Goal: Task Accomplishment & Management: Manage account settings

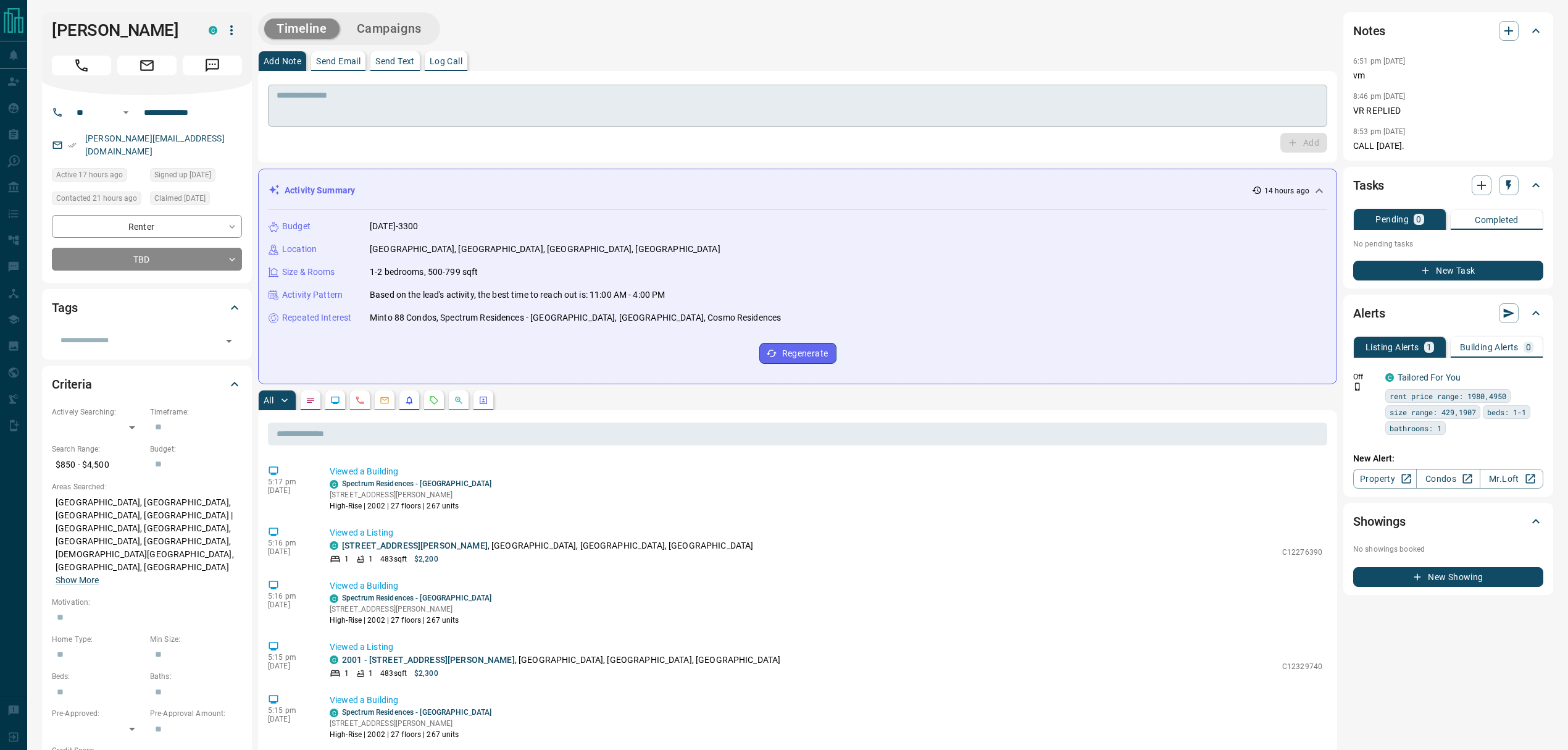
click at [553, 116] on textarea at bounding box center [797, 106] width 1042 height 32
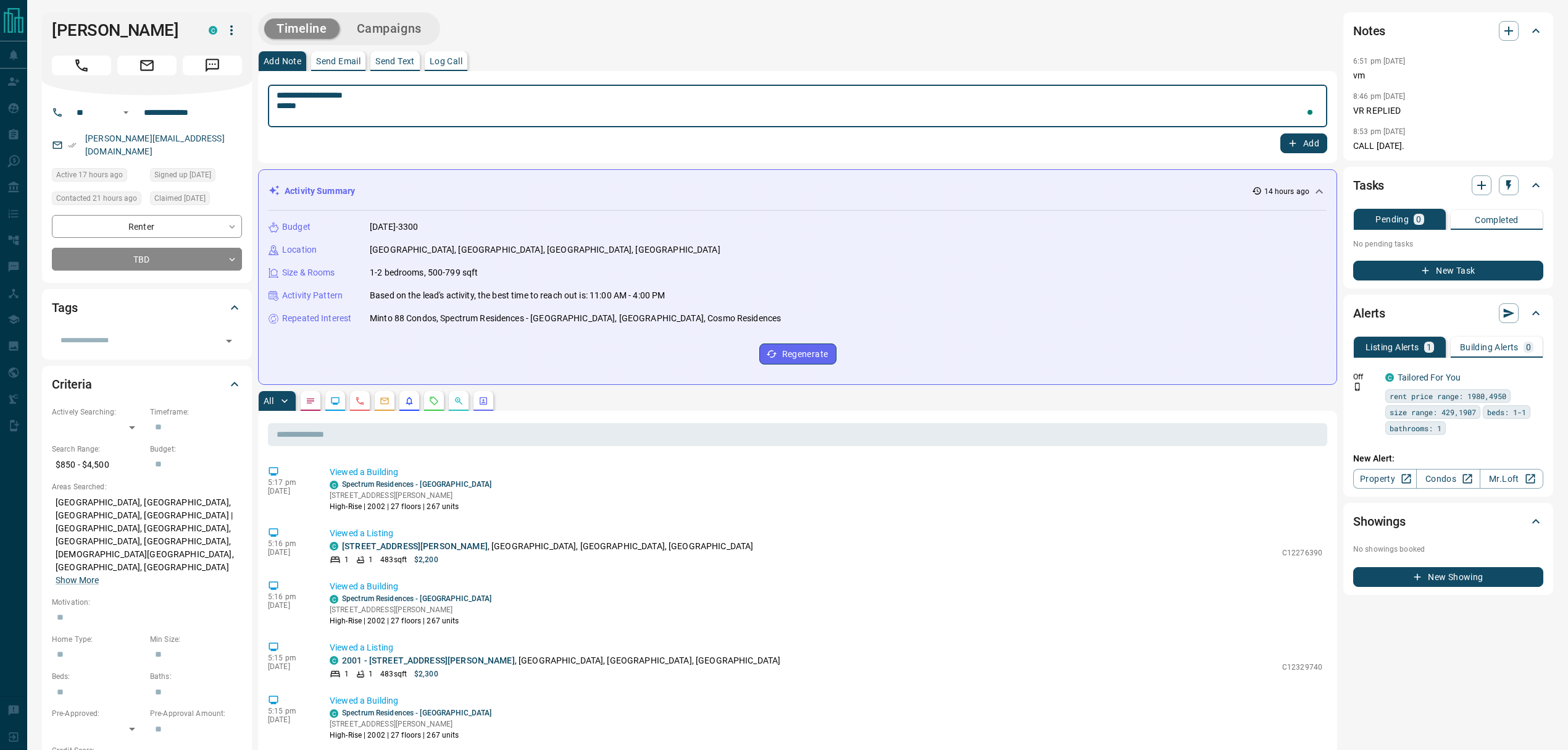
paste textarea "*****"
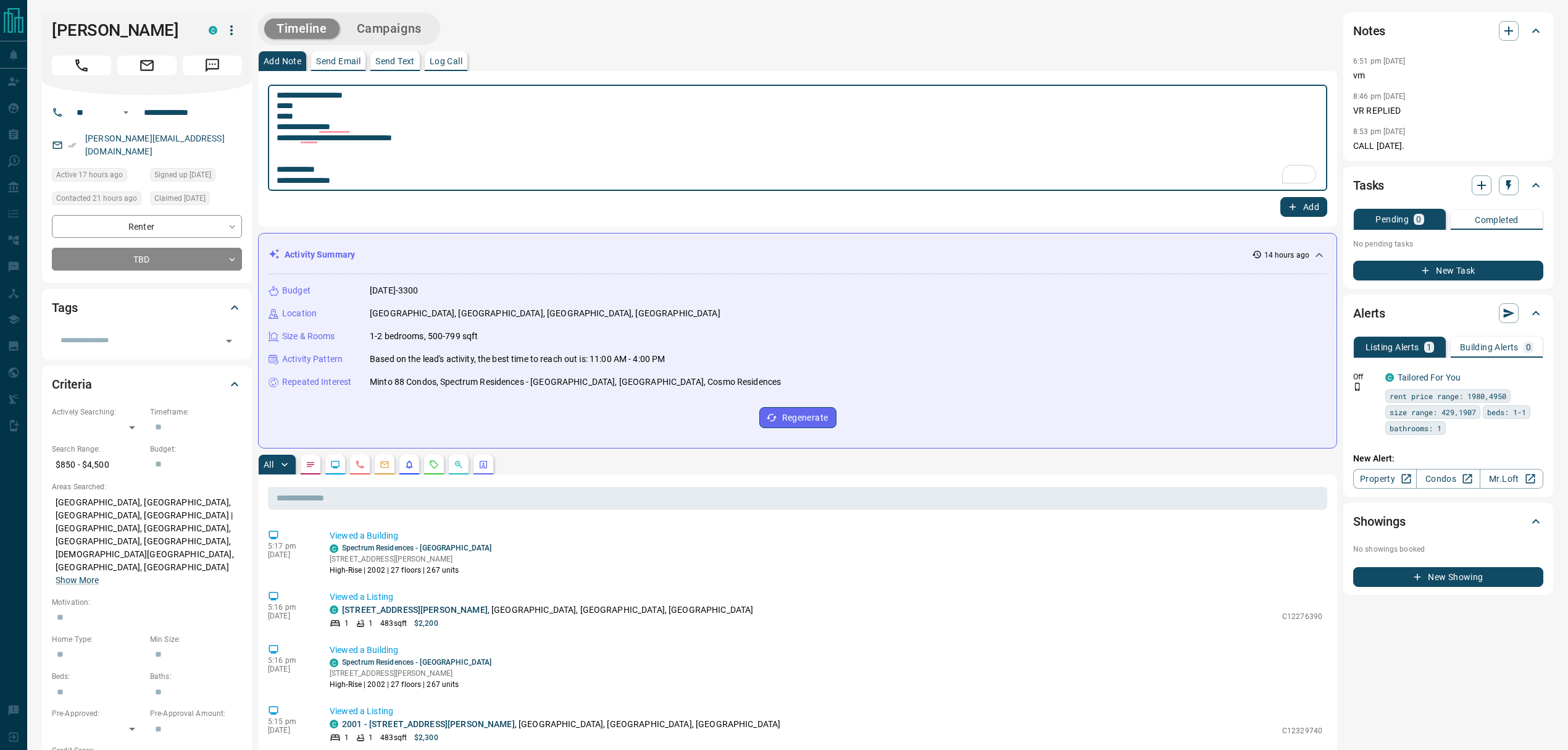
type textarea "**********"
click at [1312, 214] on button "Add" at bounding box center [1303, 206] width 47 height 20
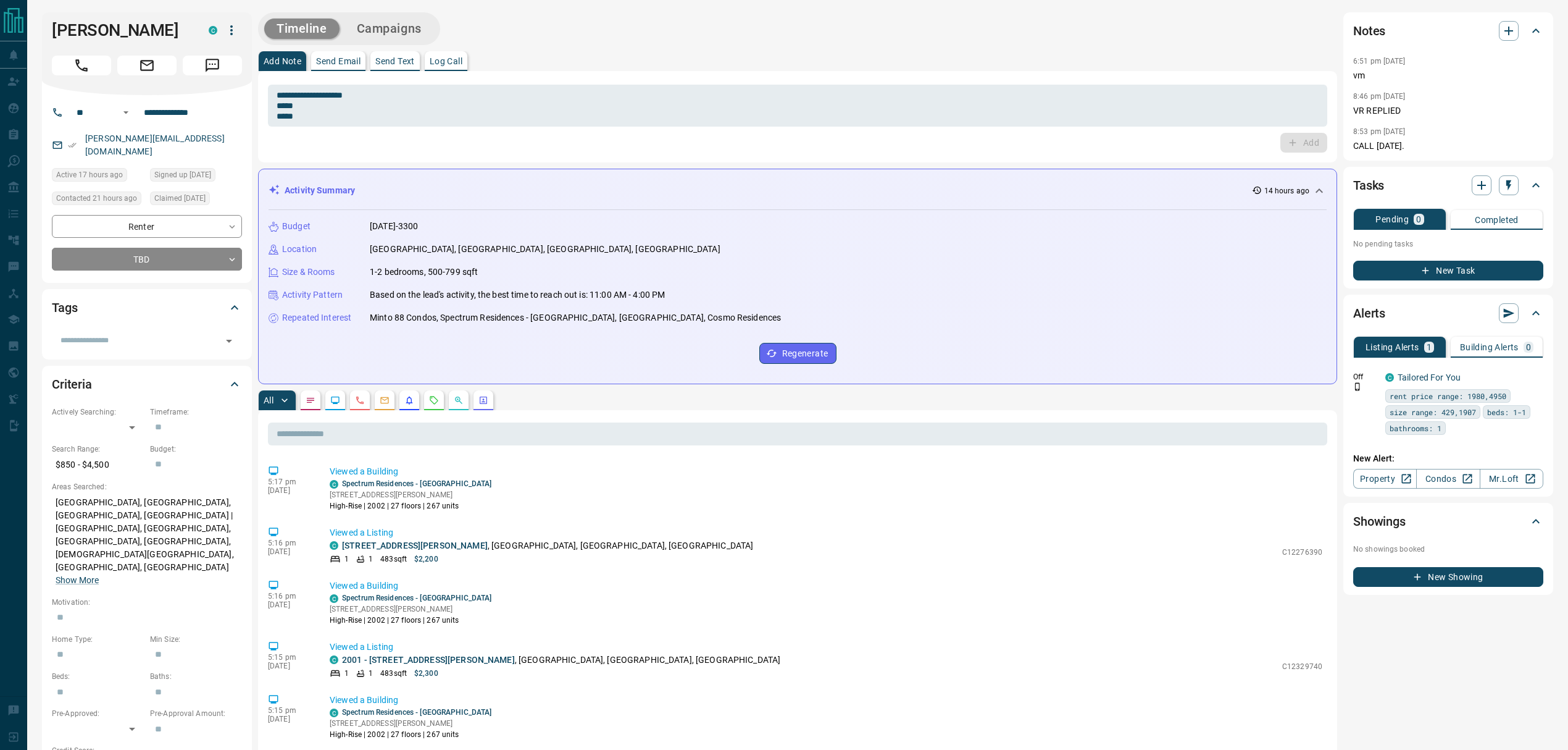
click at [460, 58] on p "Log Call" at bounding box center [446, 61] width 33 height 9
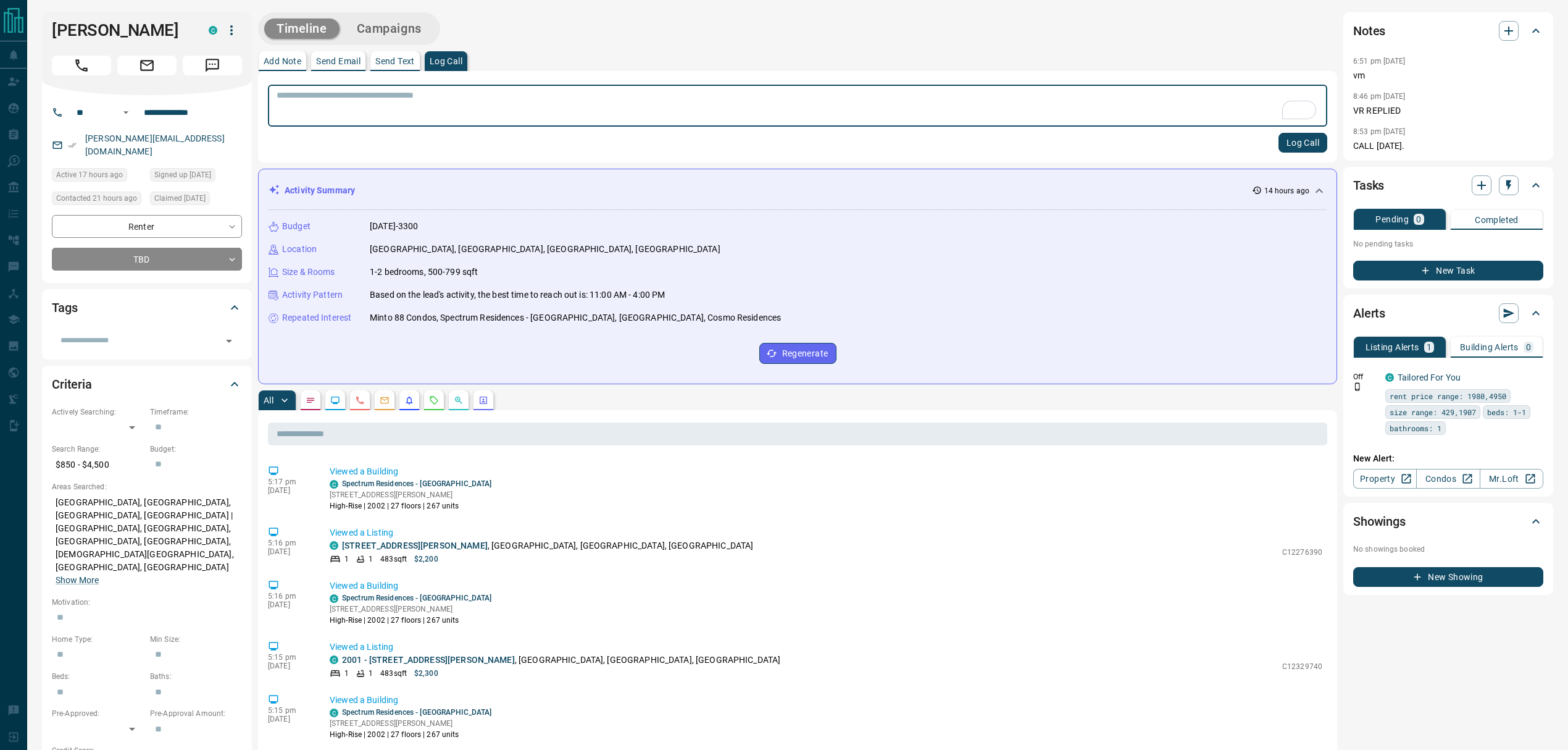
click at [1292, 147] on button "Log Call" at bounding box center [1302, 142] width 48 height 20
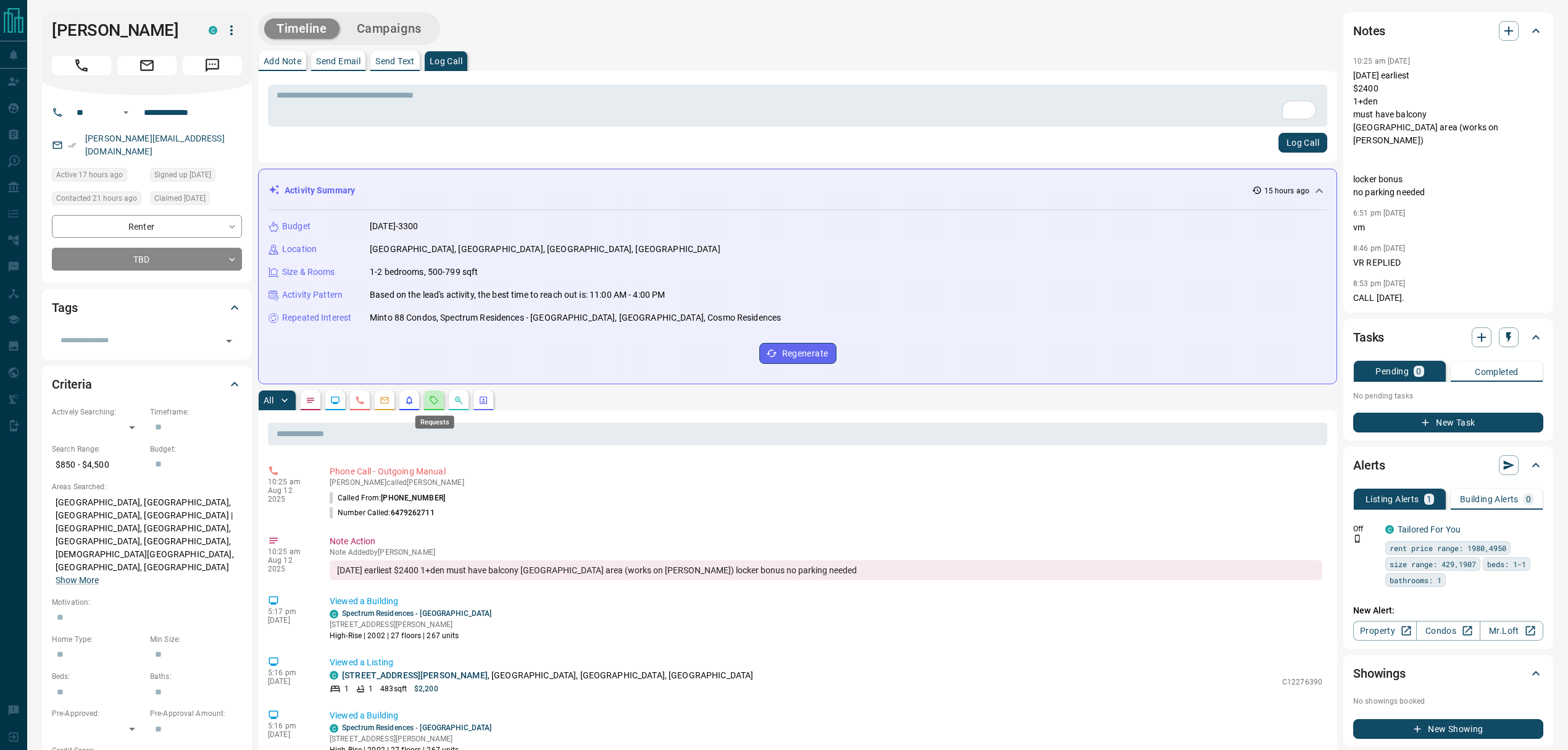
click at [431, 399] on icon "Requests" at bounding box center [434, 400] width 10 height 10
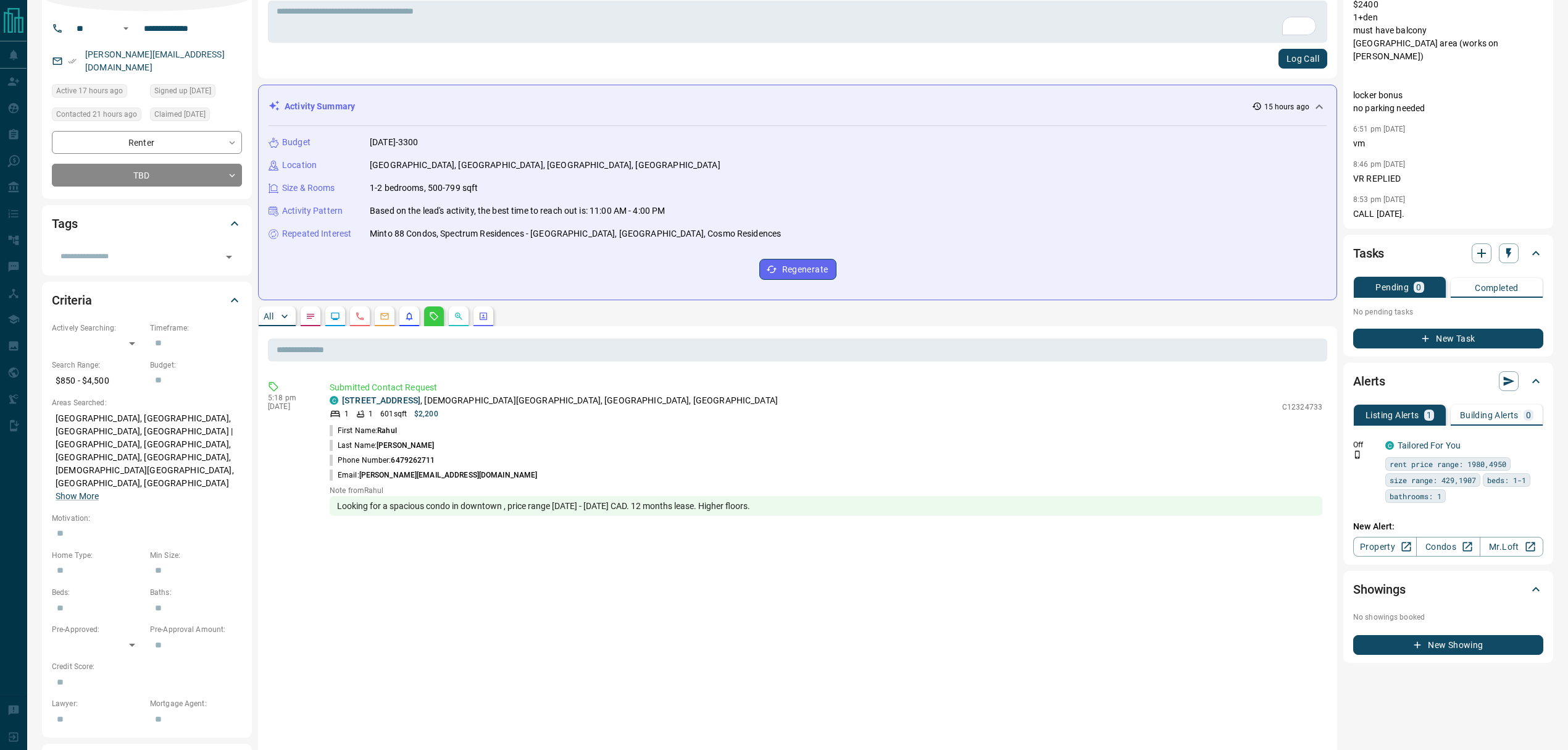
scroll to position [164, 0]
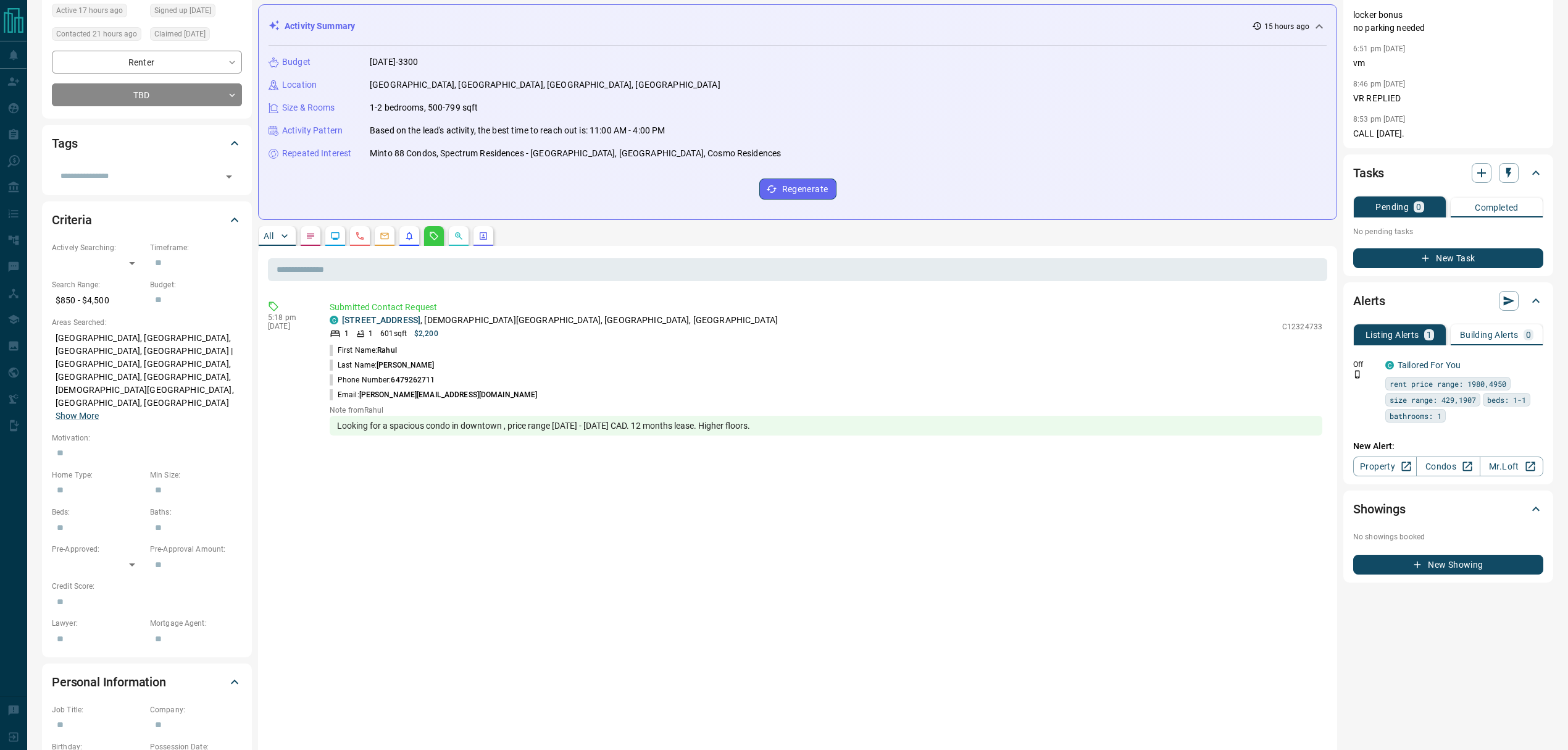
click at [454, 233] on icon "Opportunities" at bounding box center [459, 236] width 10 height 10
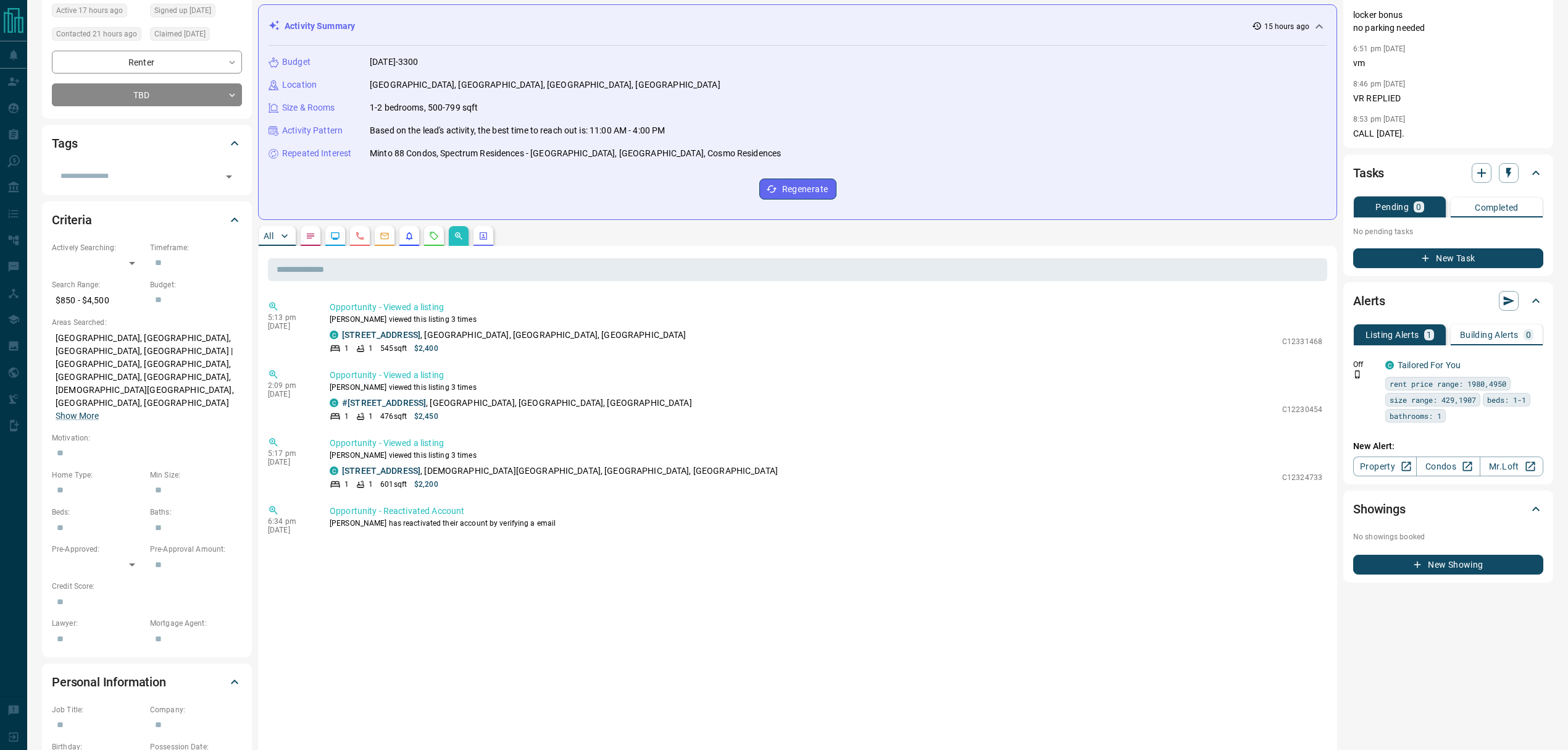
click at [271, 236] on p "All" at bounding box center [268, 236] width 10 height 9
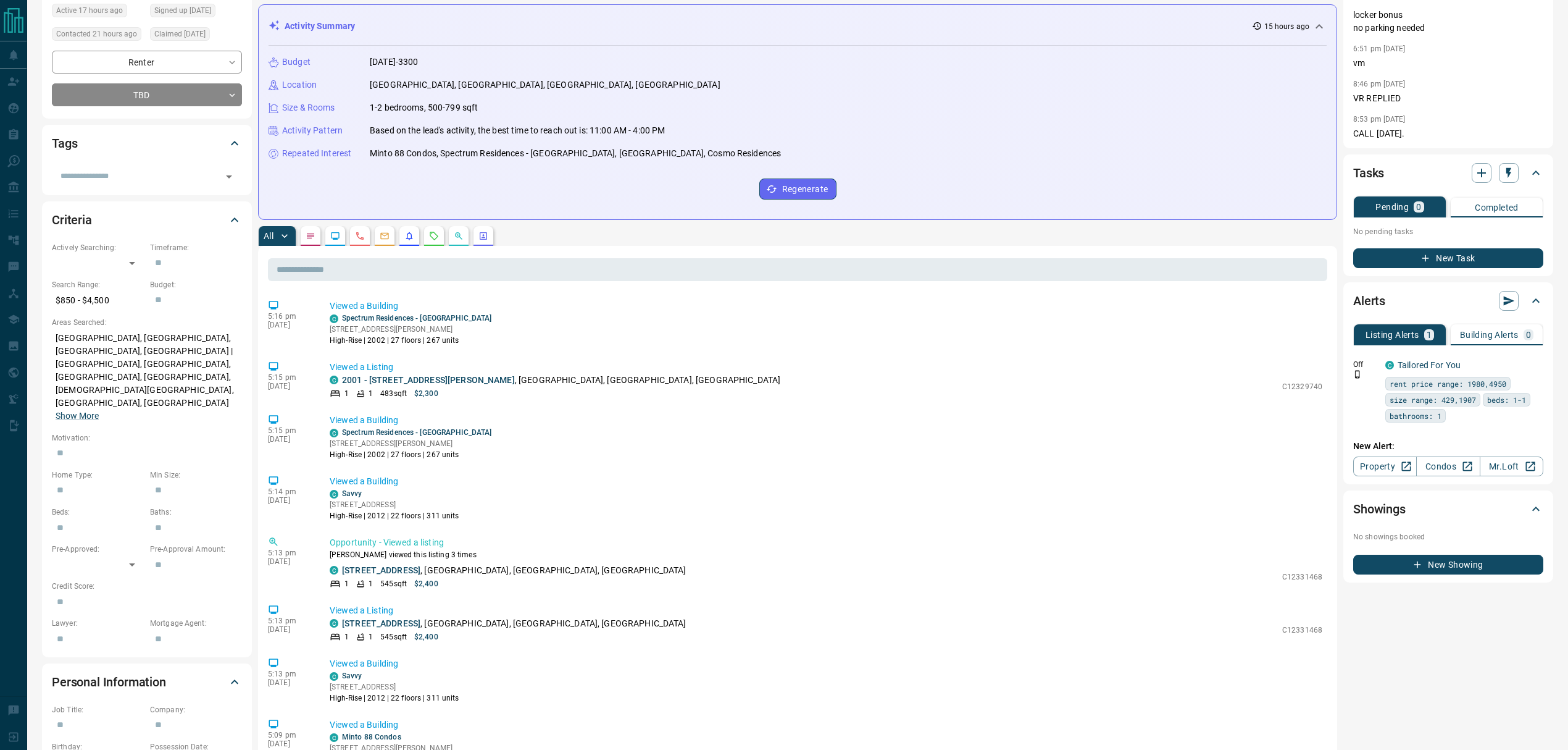
scroll to position [247, 0]
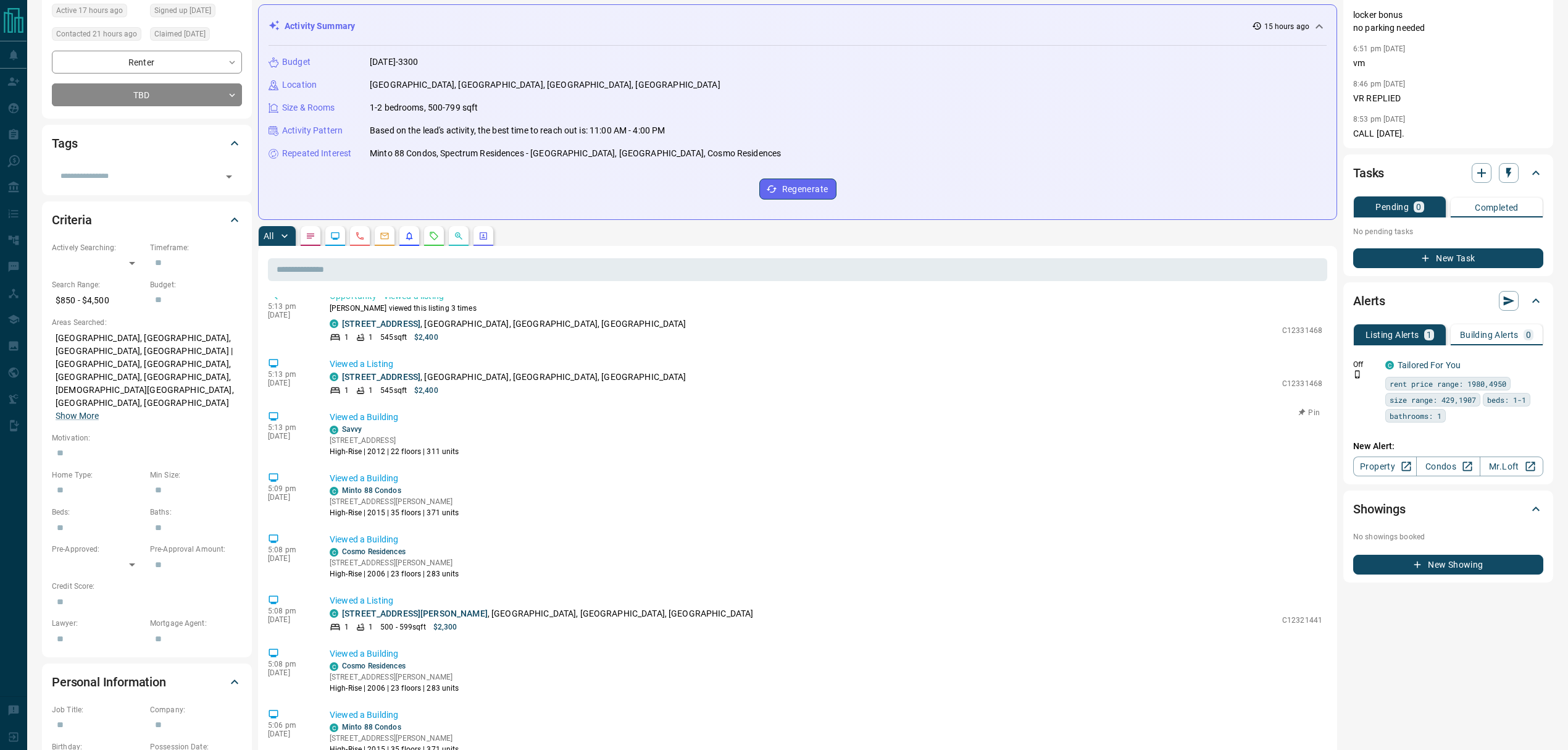
click at [666, 435] on div "C Savvy 50 Glendora Ave, North York, ON High-Rise | 2012 | 22 floors | 311 units" at bounding box center [826, 440] width 993 height 33
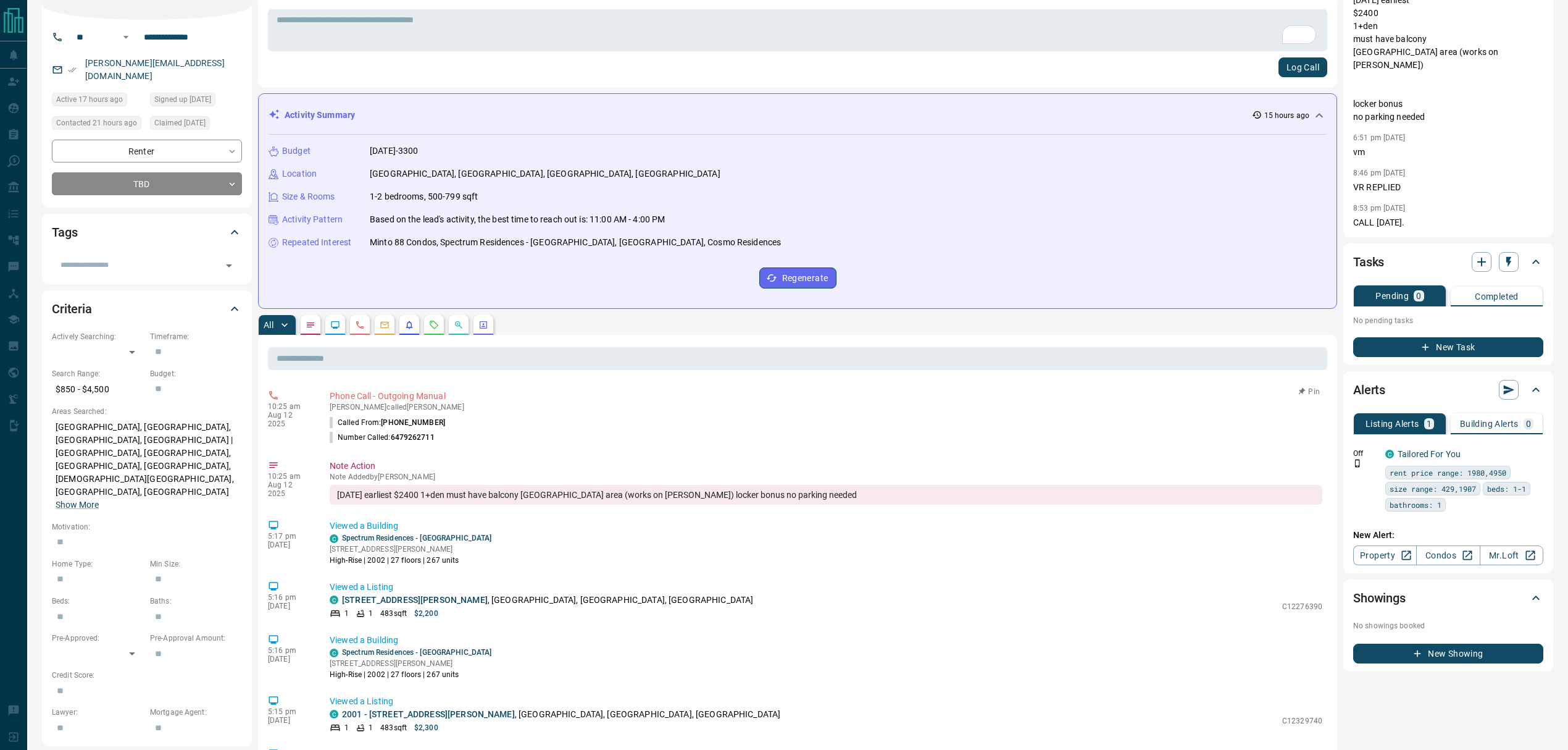
scroll to position [0, 0]
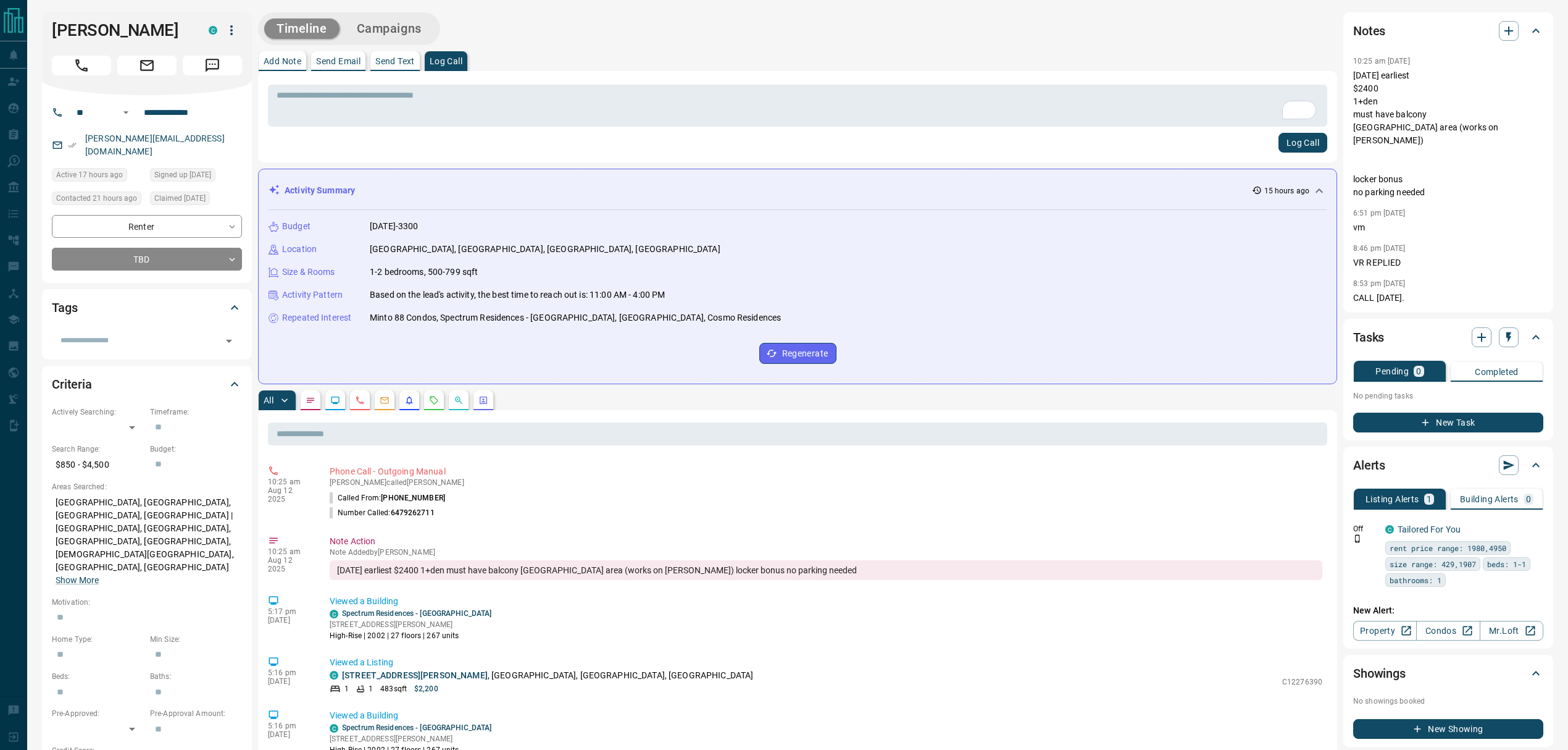
click at [427, 400] on button "button" at bounding box center [433, 400] width 20 height 20
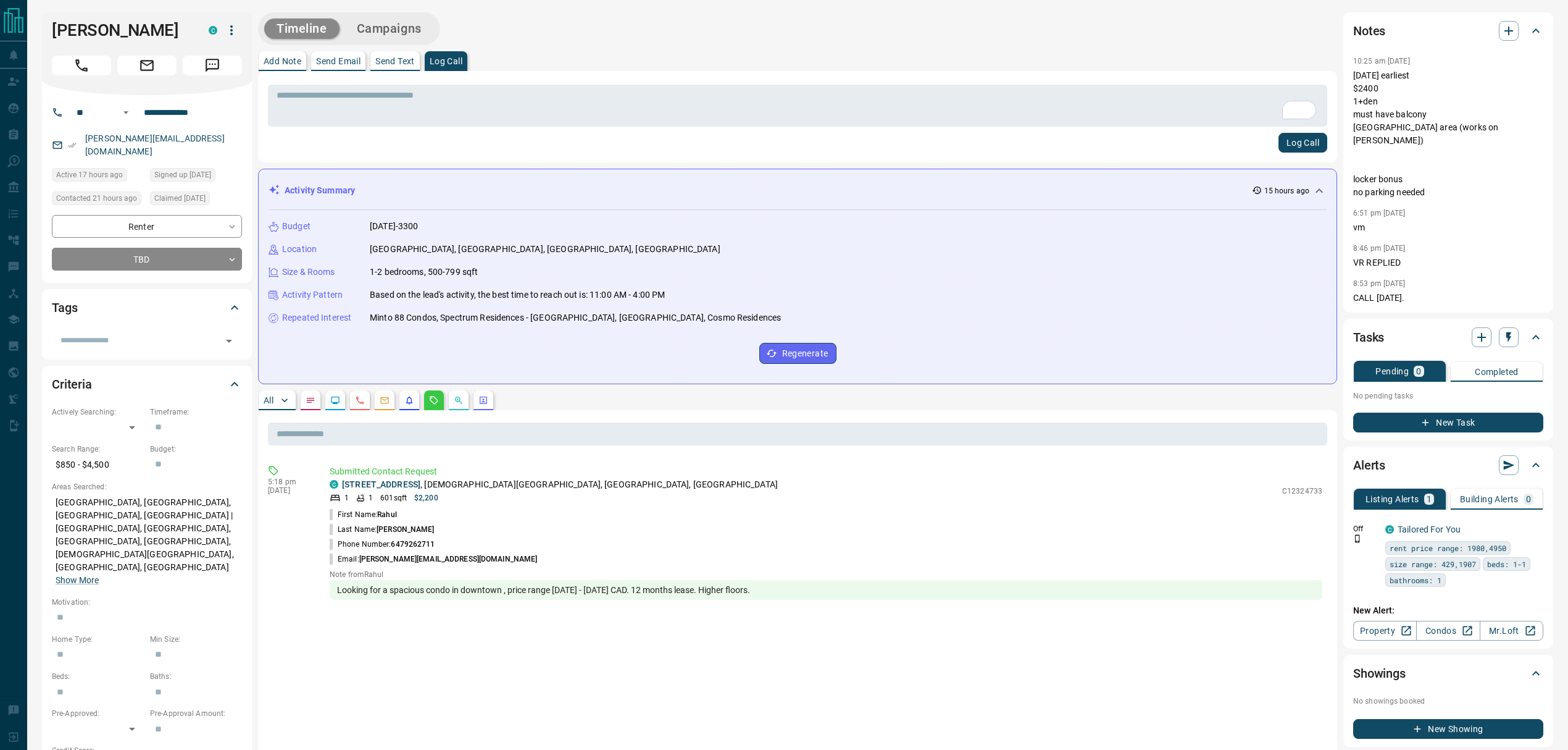
click at [453, 405] on button "button" at bounding box center [458, 400] width 20 height 20
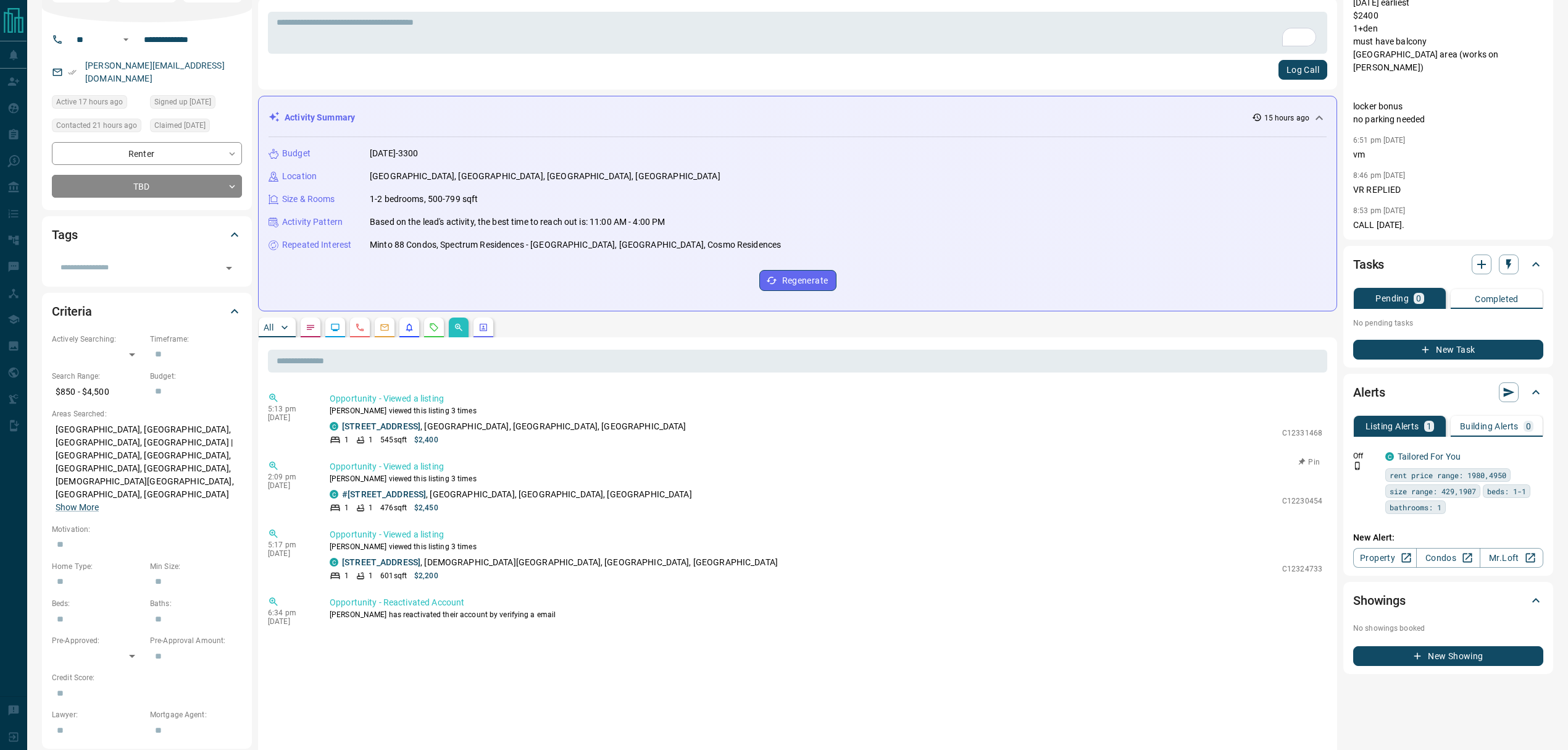
scroll to position [164, 0]
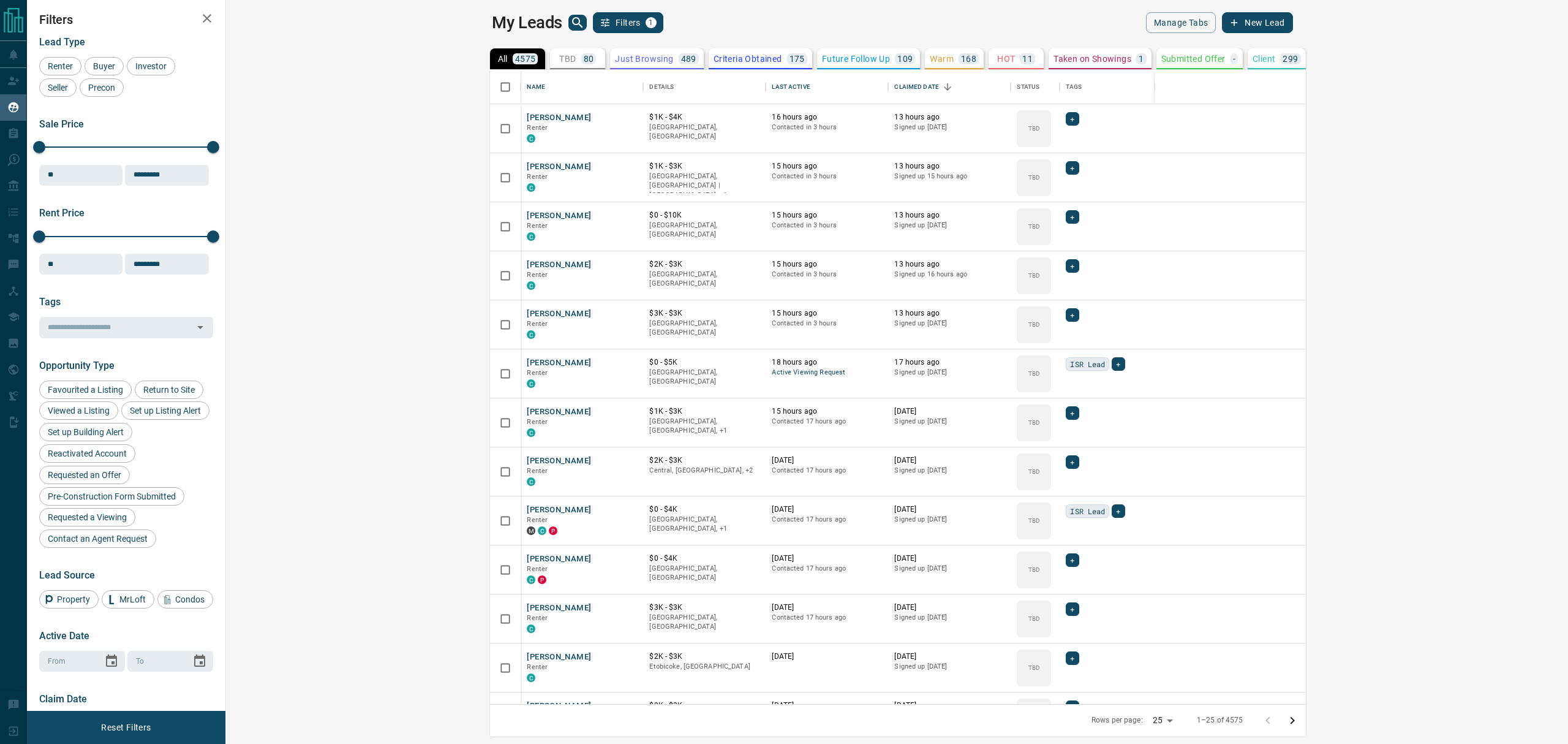
scroll to position [621, 1323]
